Goal: Use online tool/utility: Utilize a website feature to perform a specific function

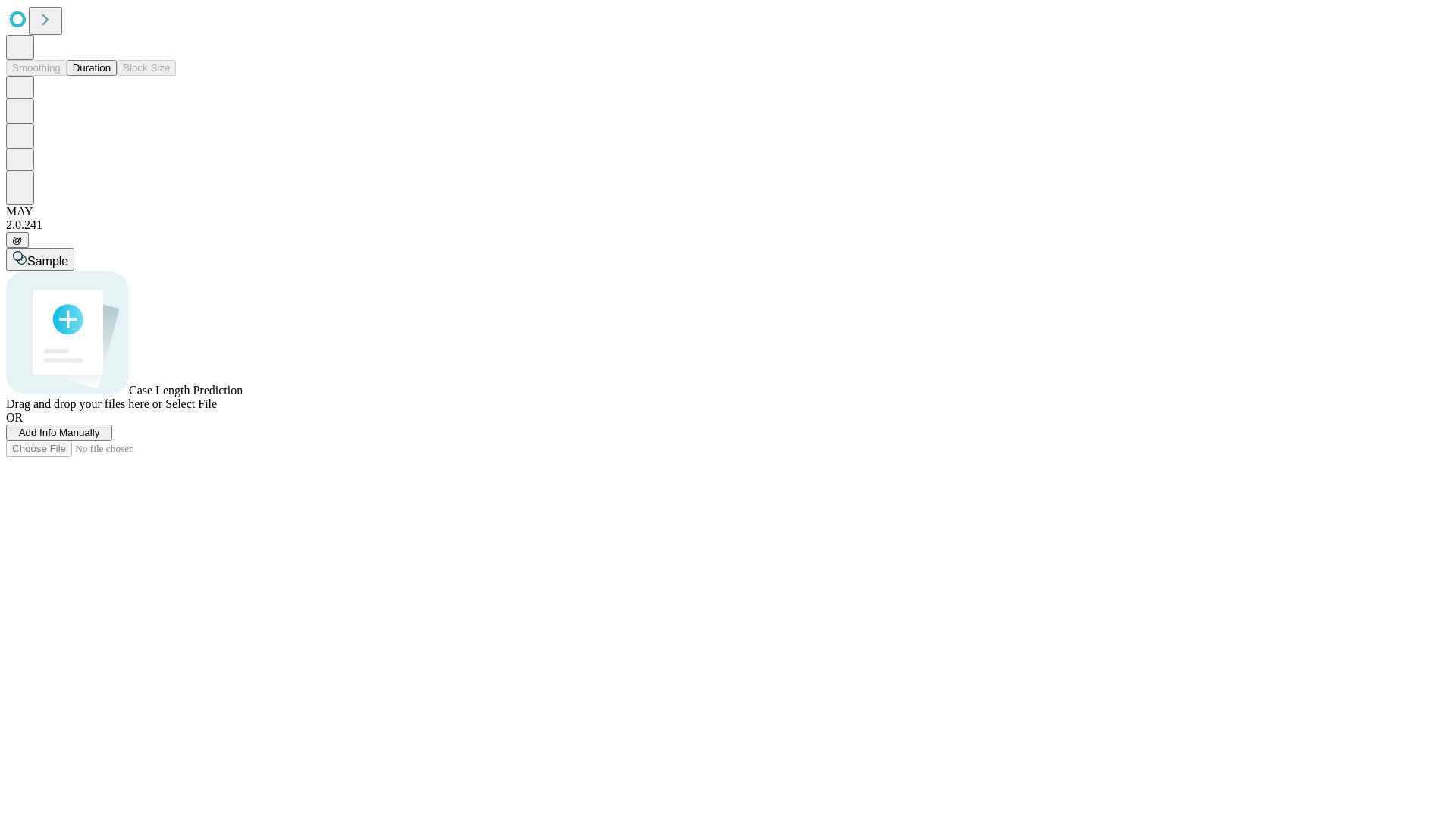
click at [110, 76] on button "Duration" at bounding box center [92, 67] width 50 height 16
click at [217, 410] on span "Select File" at bounding box center [191, 404] width 51 height 13
